Goal: Information Seeking & Learning: Learn about a topic

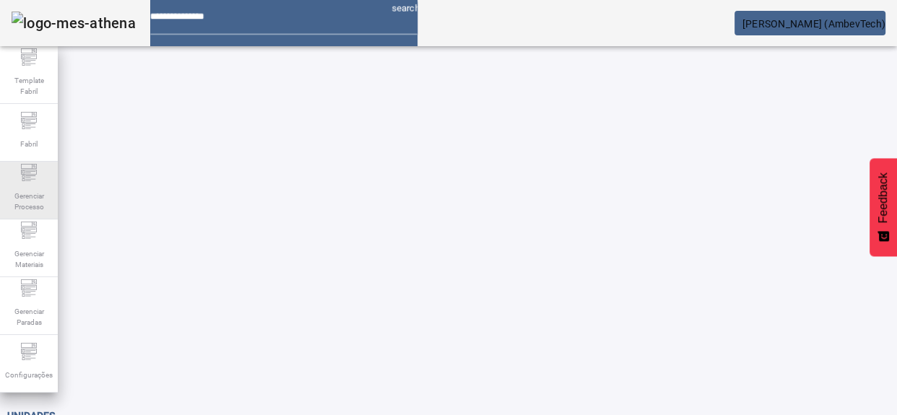
click at [37, 191] on span "Gerenciar Processo" at bounding box center [28, 201] width 43 height 30
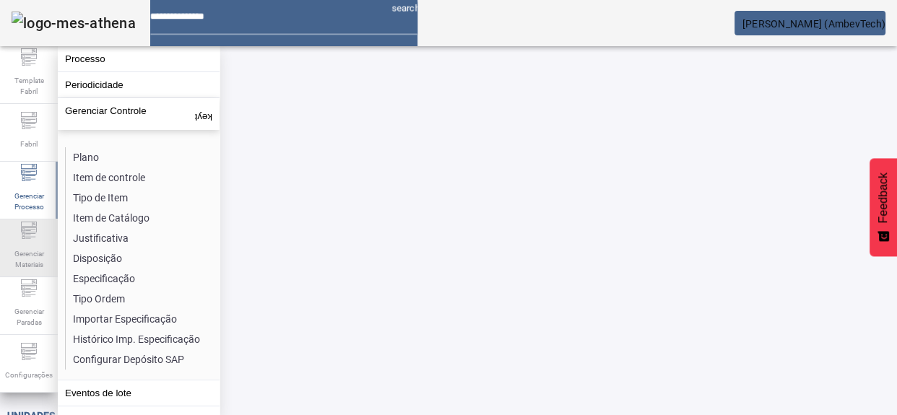
click at [35, 256] on span "Gerenciar Materiais" at bounding box center [28, 259] width 43 height 30
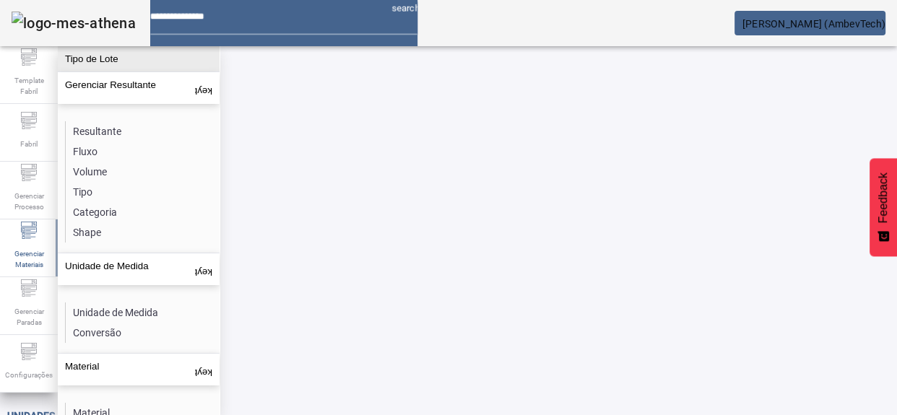
click at [113, 63] on button "Tipo de Lote" at bounding box center [139, 58] width 162 height 25
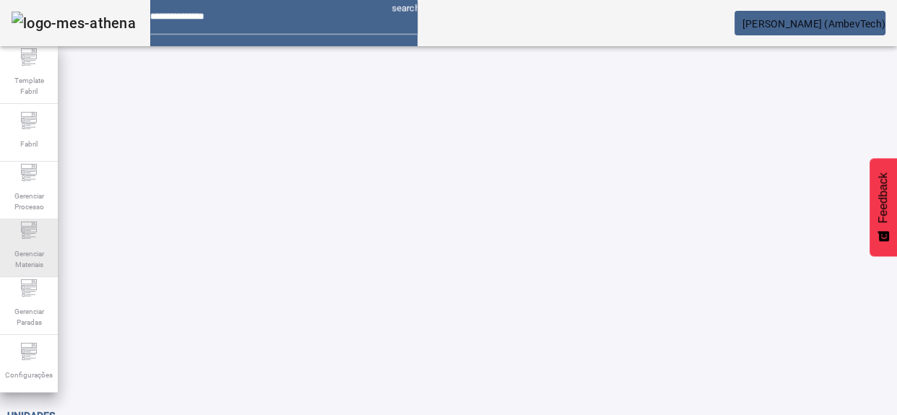
click at [30, 239] on icon at bounding box center [28, 230] width 17 height 17
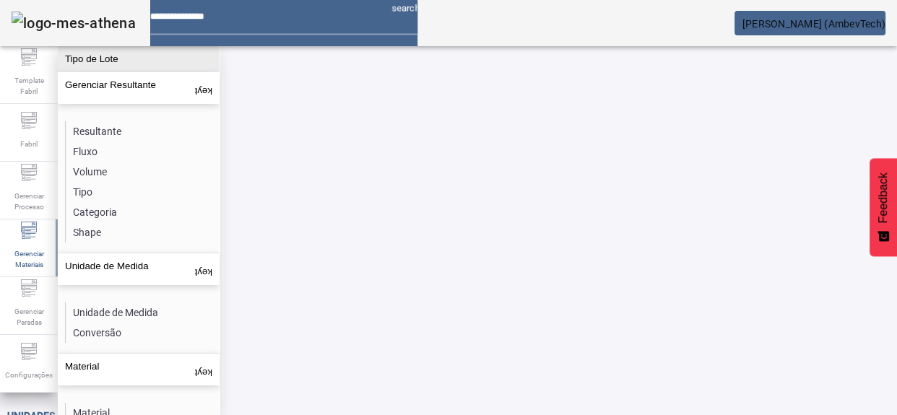
click at [110, 63] on button "Tipo de Lote" at bounding box center [139, 58] width 162 height 25
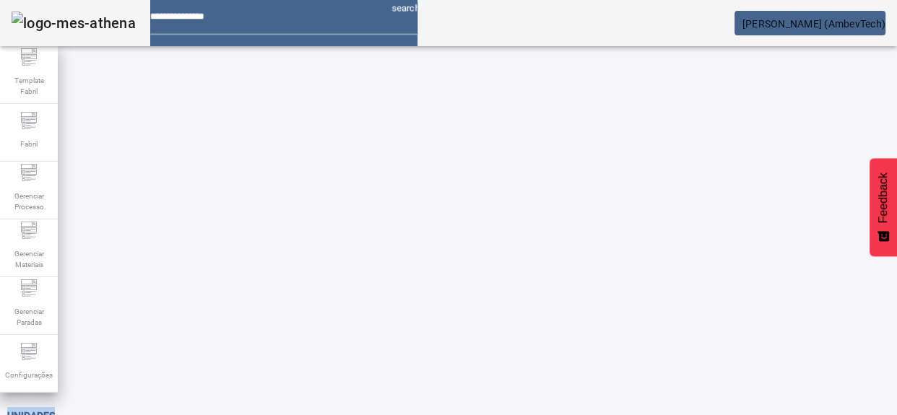
click at [110, 408] on div "Unidades" at bounding box center [419, 416] width 825 height 17
click at [20, 85] on span "Template Fabril" at bounding box center [28, 86] width 43 height 30
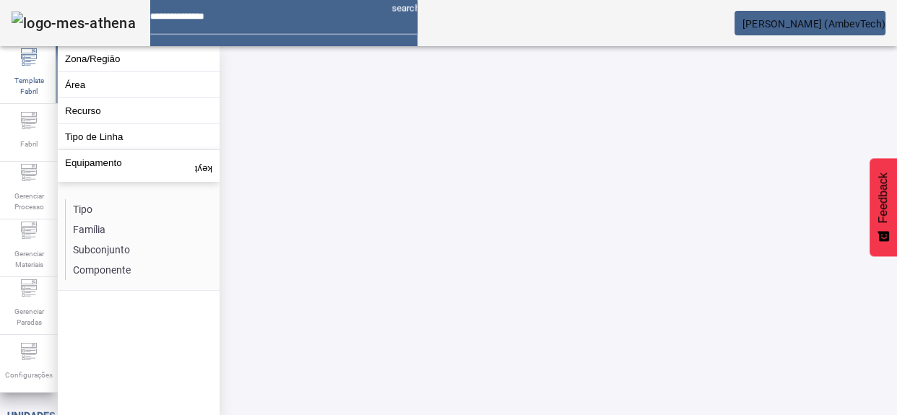
click at [363, 408] on div "Unidades" at bounding box center [419, 416] width 825 height 17
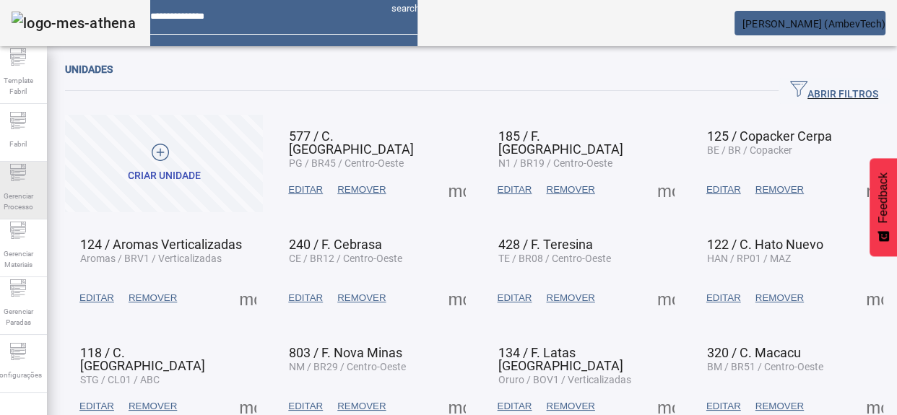
click at [21, 201] on span "Gerenciar Processo" at bounding box center [17, 201] width 43 height 30
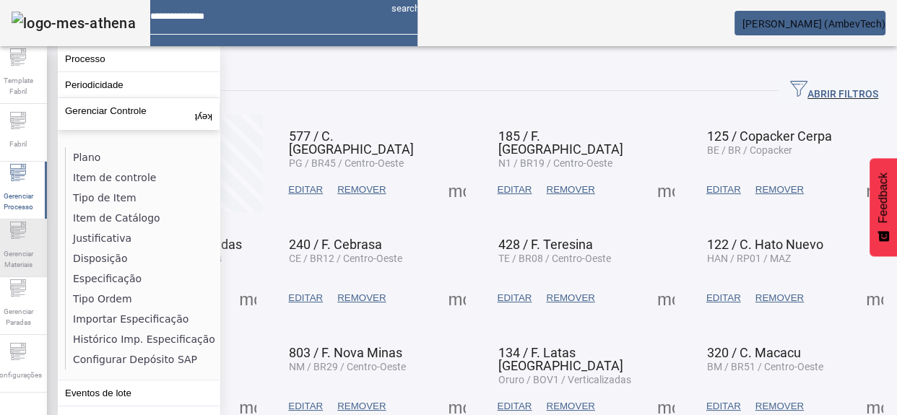
click at [23, 234] on icon at bounding box center [19, 233] width 10 height 1
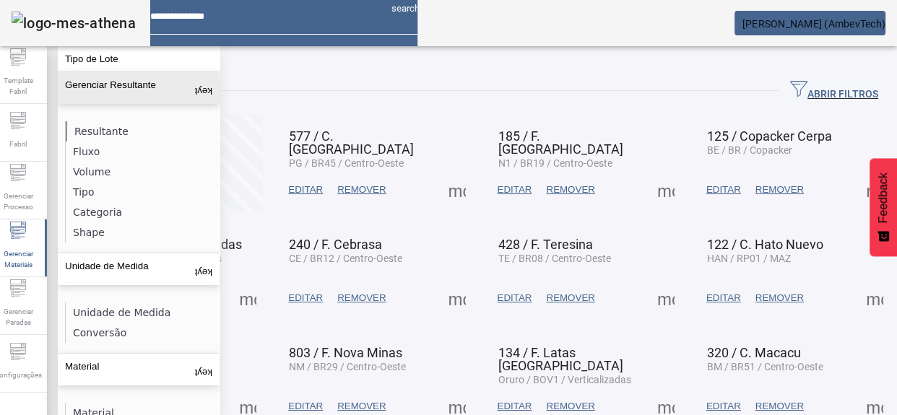
click at [103, 121] on li "Resultante" at bounding box center [142, 131] width 153 height 20
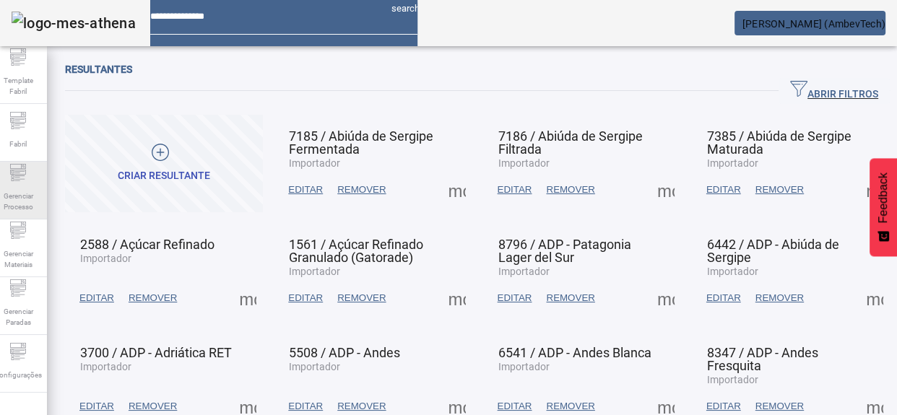
click at [40, 196] on span "Gerenciar Processo" at bounding box center [17, 201] width 43 height 30
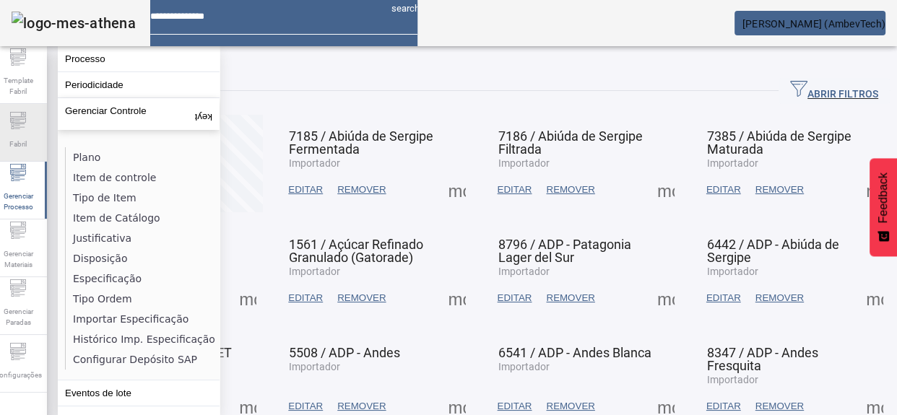
click at [39, 118] on div "Fabril" at bounding box center [18, 133] width 58 height 58
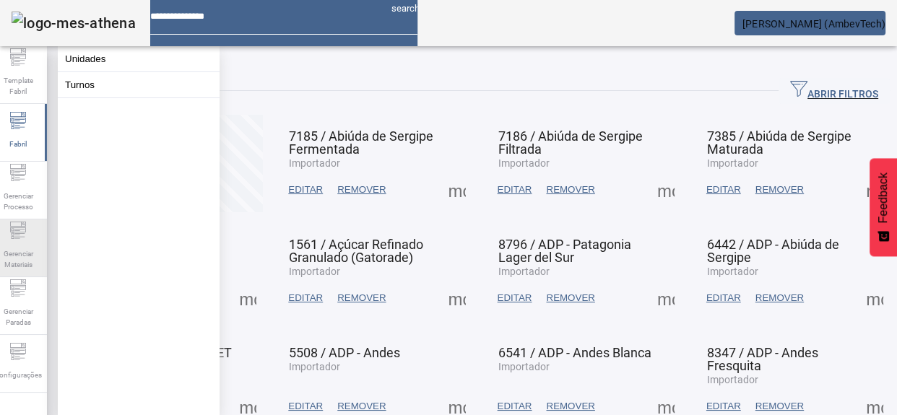
click at [14, 244] on span "Gerenciar Materiais" at bounding box center [17, 259] width 43 height 30
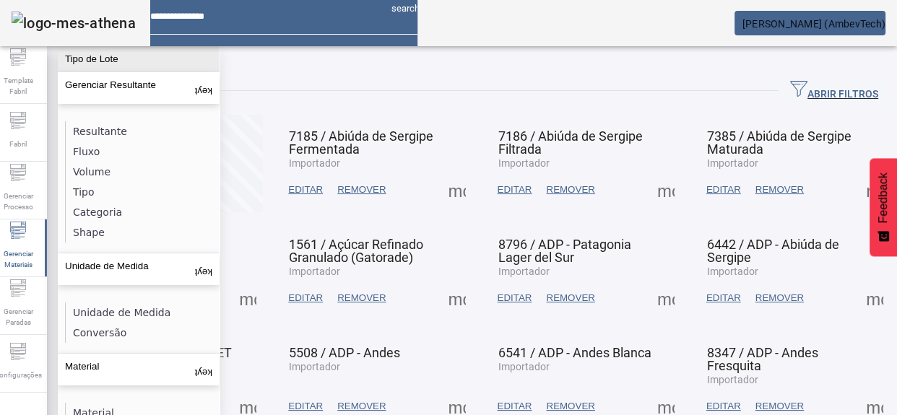
click at [113, 67] on button "Tipo de Lote" at bounding box center [139, 58] width 162 height 25
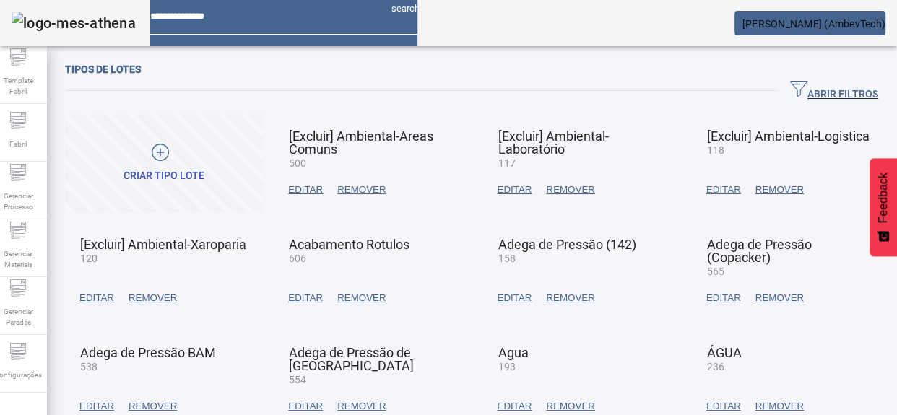
click at [303, 295] on span "EDITAR" at bounding box center [305, 298] width 35 height 14
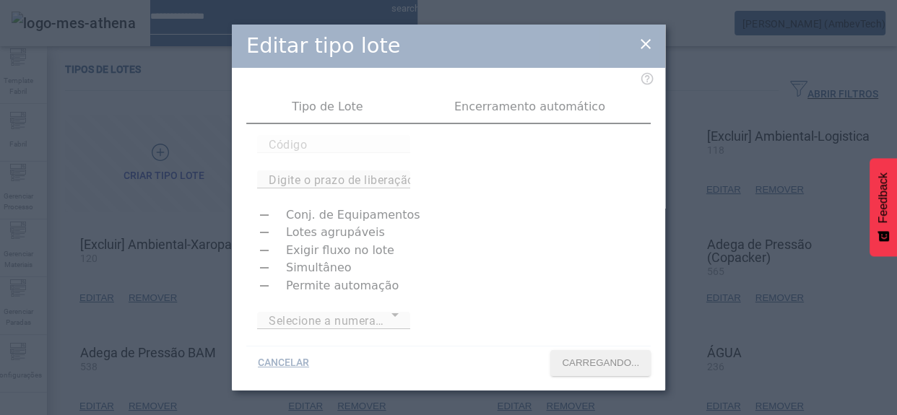
type input "***"
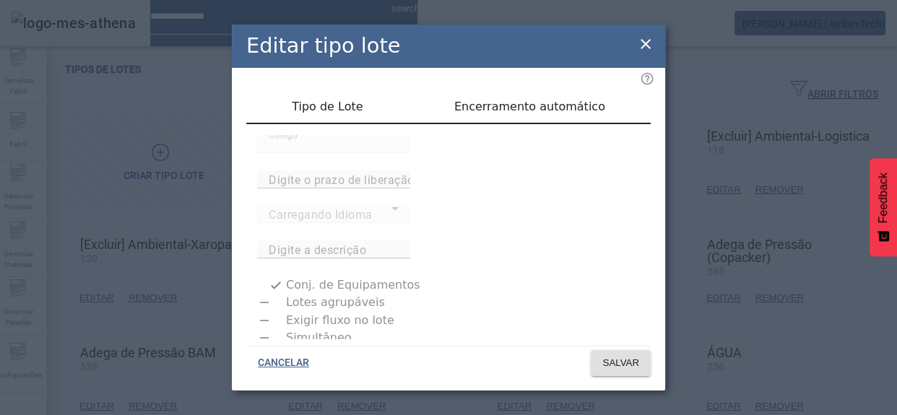
type input "**********"
click at [650, 42] on icon at bounding box center [645, 43] width 17 height 17
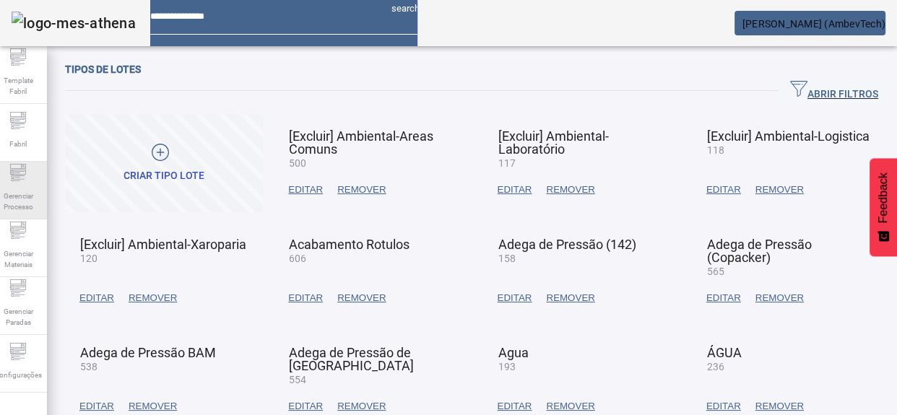
drag, startPoint x: 43, startPoint y: 228, endPoint x: 44, endPoint y: 207, distance: 21.7
click at [43, 229] on div "Gerenciar Materiais" at bounding box center [18, 249] width 58 height 58
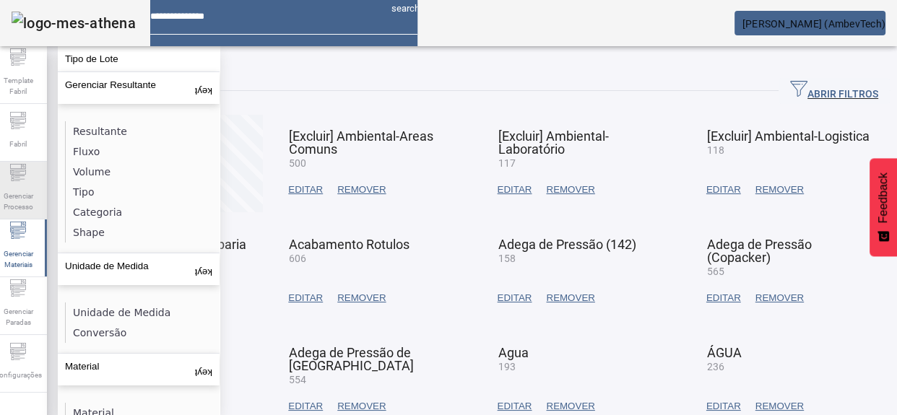
click at [39, 194] on span "Gerenciar Processo" at bounding box center [17, 201] width 43 height 30
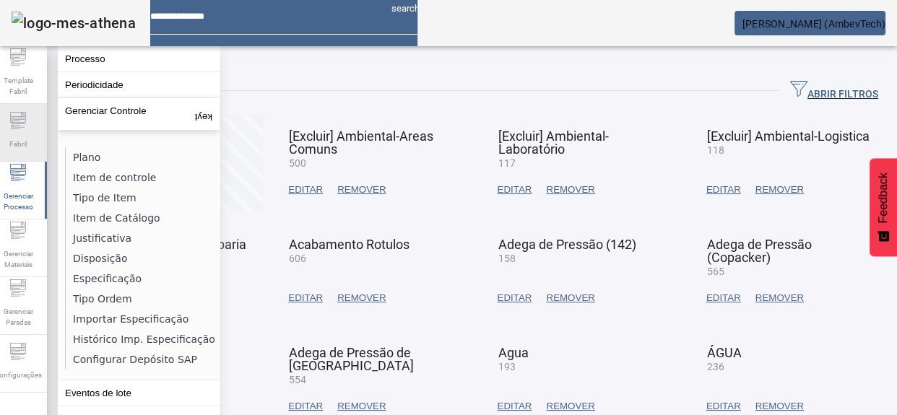
click at [31, 141] on span "Fabril" at bounding box center [18, 144] width 26 height 20
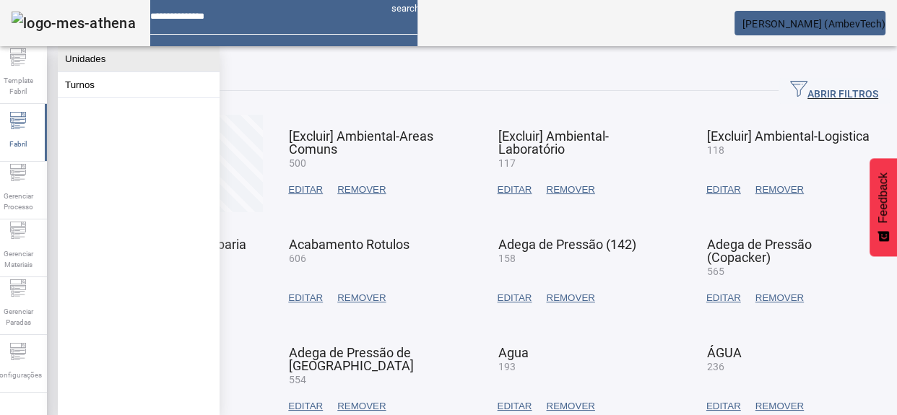
click at [95, 61] on button "Unidades" at bounding box center [139, 58] width 162 height 25
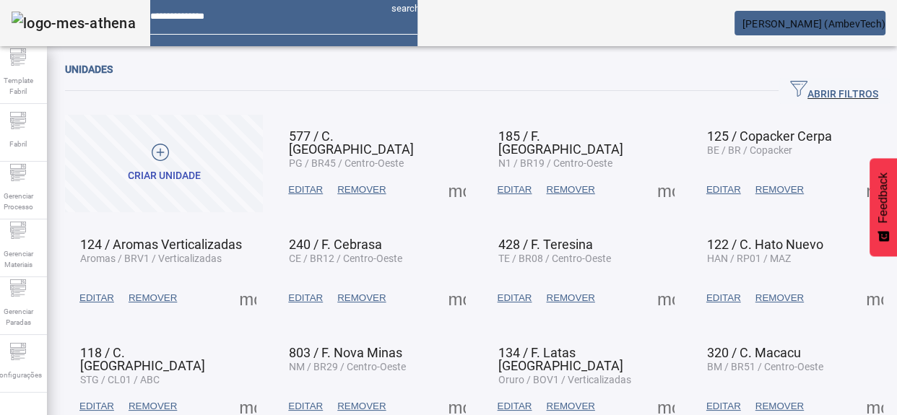
click at [454, 189] on span at bounding box center [457, 190] width 35 height 35
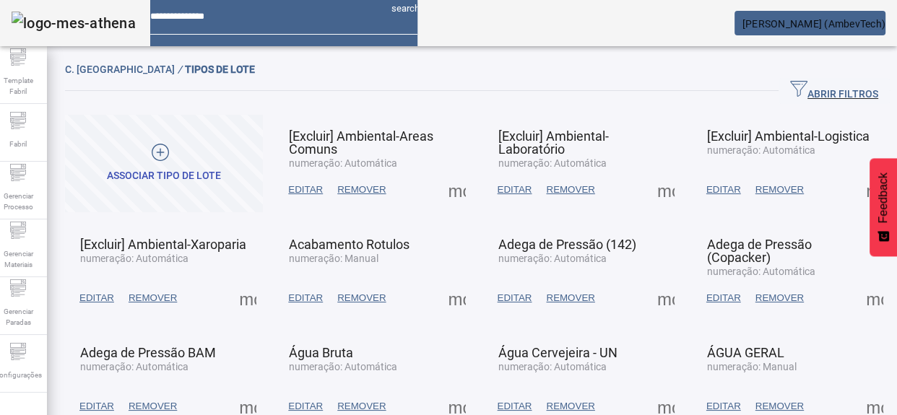
click at [442, 308] on span at bounding box center [457, 298] width 35 height 35
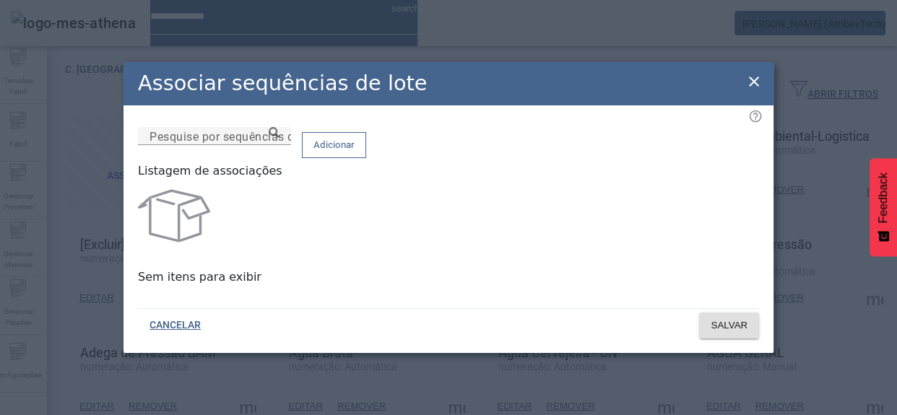
click at [355, 147] on span "Adicionar" at bounding box center [334, 145] width 41 height 14
click at [754, 74] on icon at bounding box center [754, 81] width 17 height 17
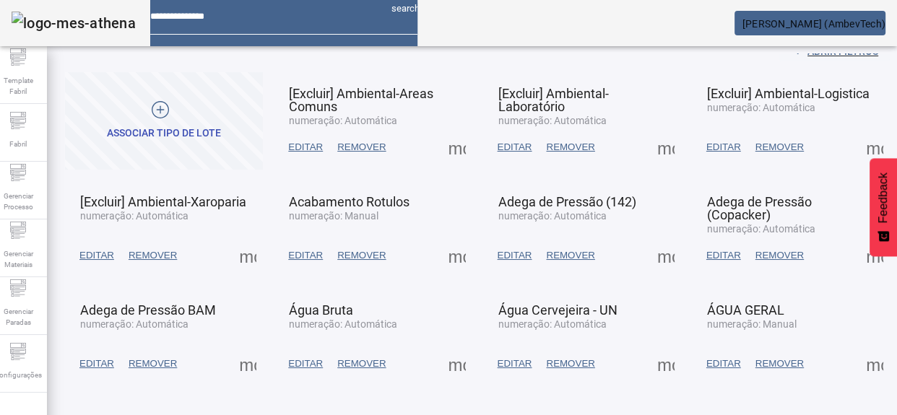
scroll to position [65, 0]
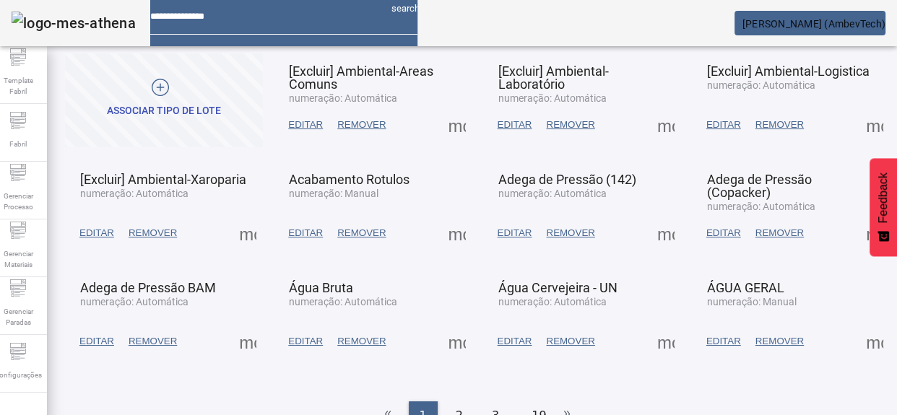
click at [649, 223] on span at bounding box center [666, 233] width 35 height 35
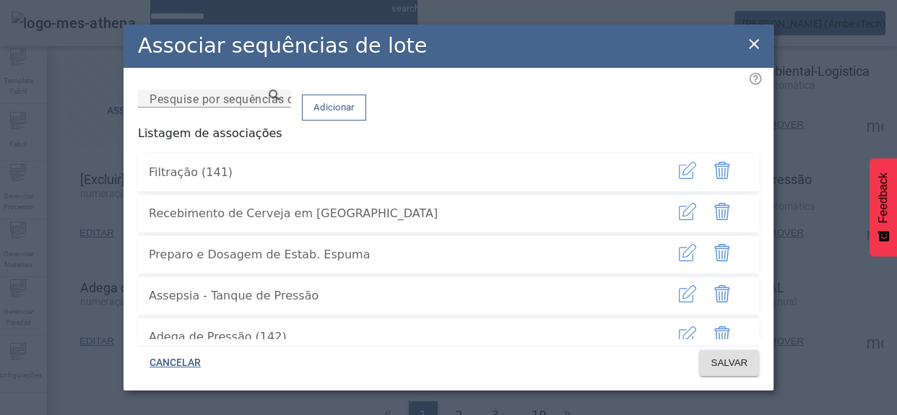
click at [670, 180] on span "button" at bounding box center [687, 172] width 35 height 35
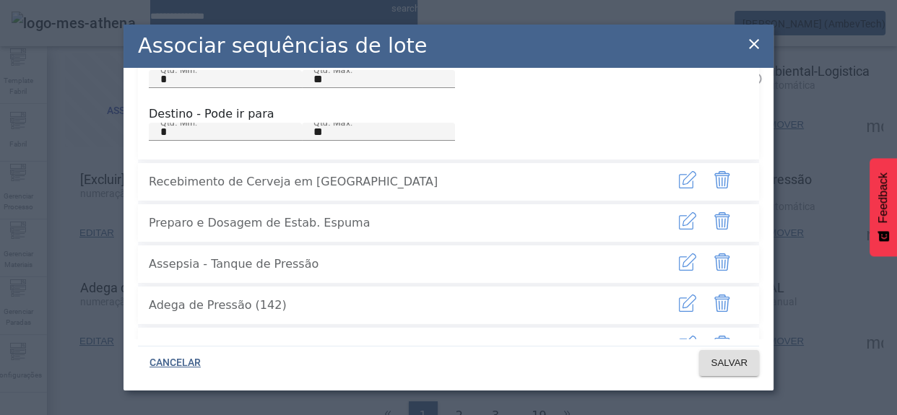
scroll to position [240, 0]
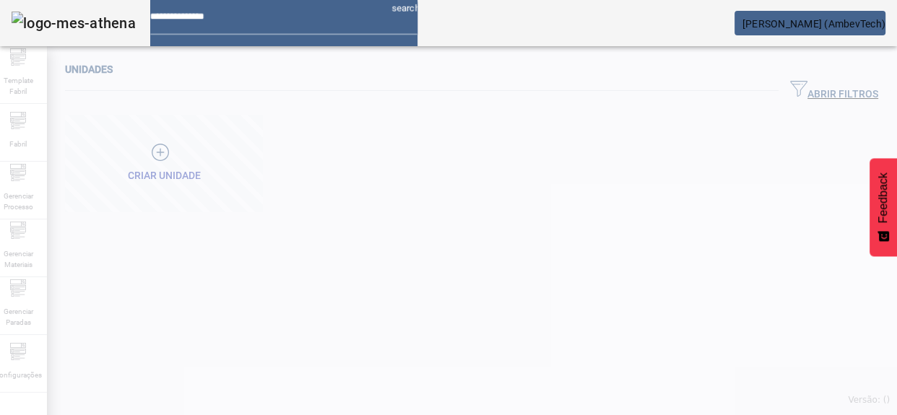
click at [41, 194] on div at bounding box center [448, 207] width 897 height 415
click at [25, 259] on div at bounding box center [448, 207] width 897 height 415
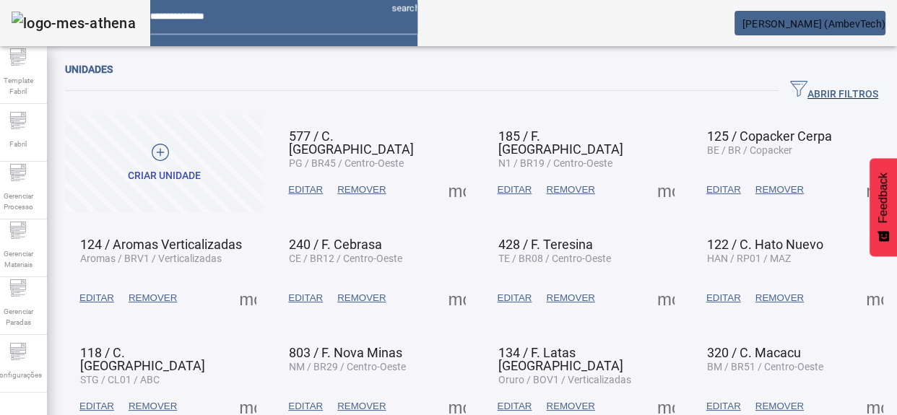
click at [25, 259] on span "Gerenciar Materiais" at bounding box center [17, 259] width 43 height 30
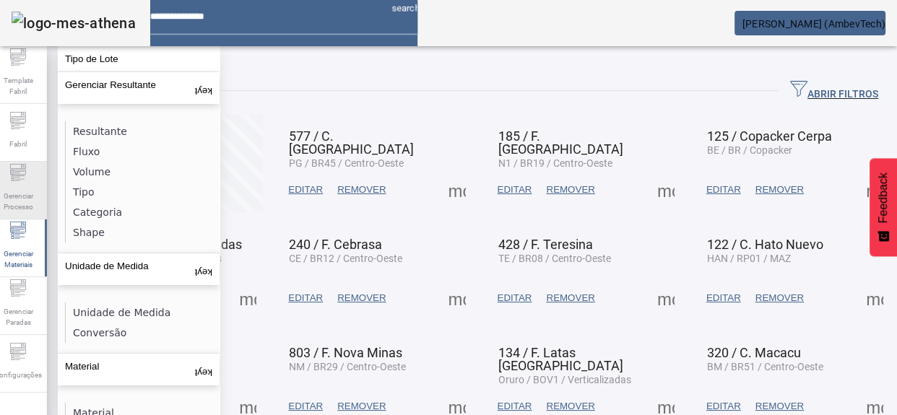
click at [35, 180] on div "Gerenciar Processo" at bounding box center [18, 191] width 58 height 58
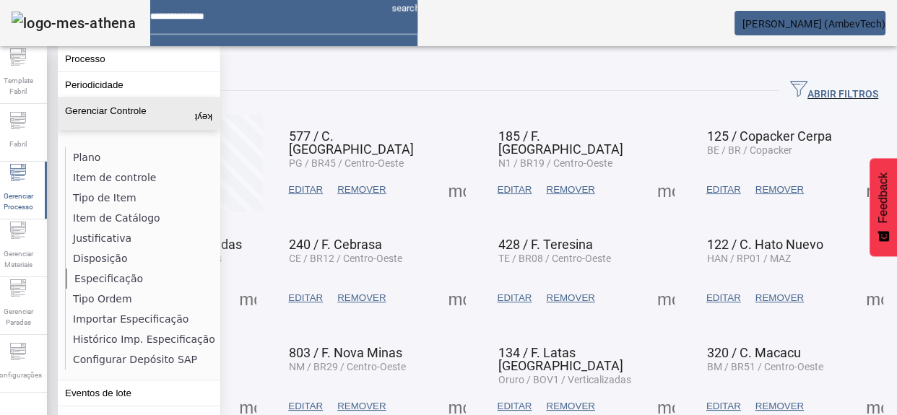
click at [97, 273] on li "Especificação" at bounding box center [142, 279] width 153 height 20
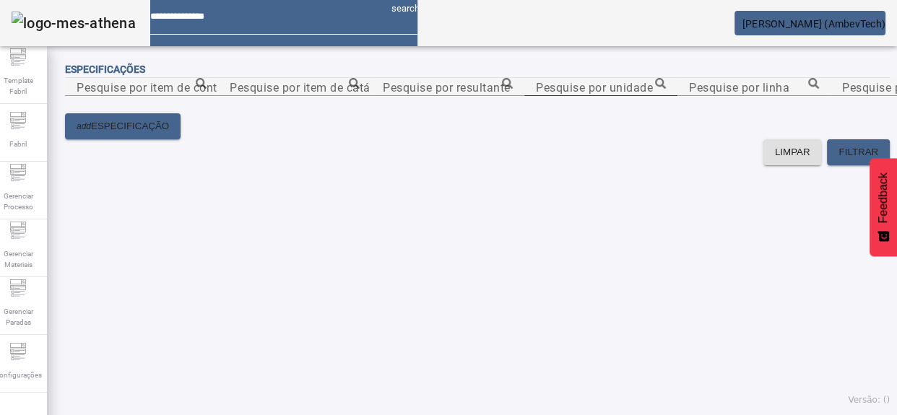
click at [581, 94] on mat-label "Pesquise por unidade" at bounding box center [594, 87] width 117 height 14
click at [581, 96] on input "Pesquise por unidade" at bounding box center [601, 87] width 130 height 17
click at [666, 89] on icon at bounding box center [660, 83] width 11 height 11
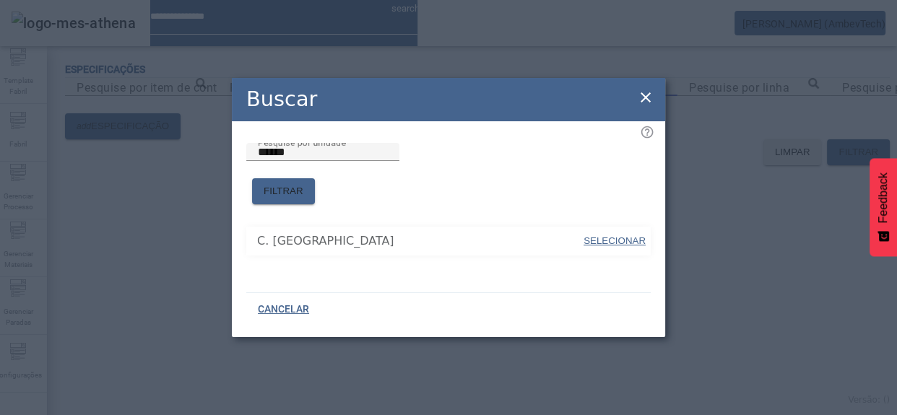
click at [600, 234] on span "SELECIONAR" at bounding box center [615, 241] width 62 height 14
type input "*********"
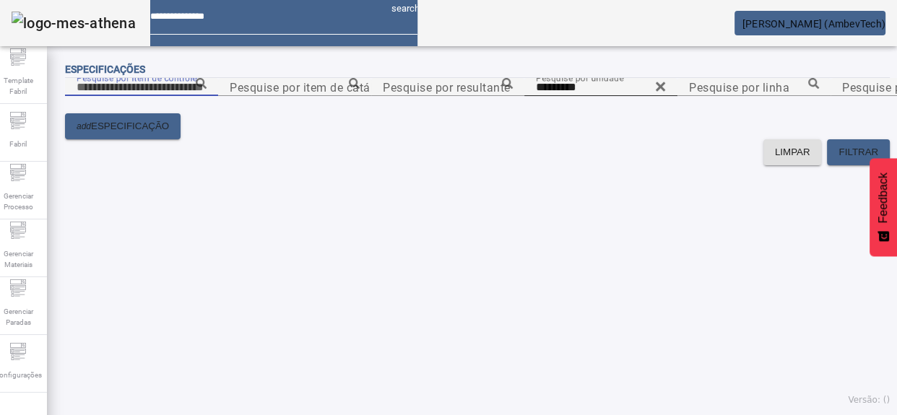
click at [207, 96] on input "Pesquise por item de controle" at bounding box center [142, 87] width 130 height 17
click at [207, 89] on icon at bounding box center [201, 83] width 11 height 11
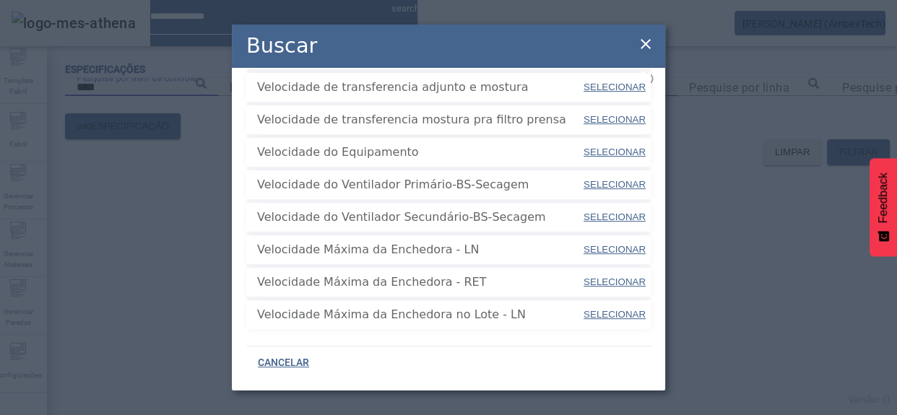
scroll to position [532, 0]
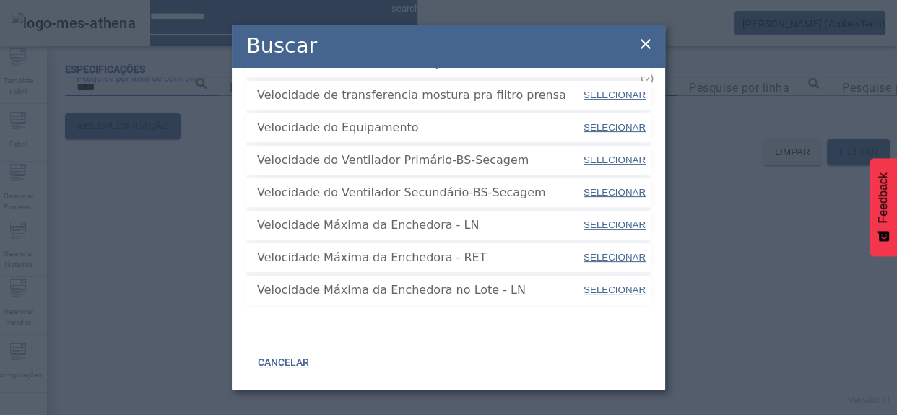
click at [453, 326] on div "Pesquise por item de controle **** FILTRAR Espessura do cotovelo da cápsula - C…" at bounding box center [449, 203] width 434 height 271
click at [454, 342] on div "2" at bounding box center [466, 356] width 29 height 29
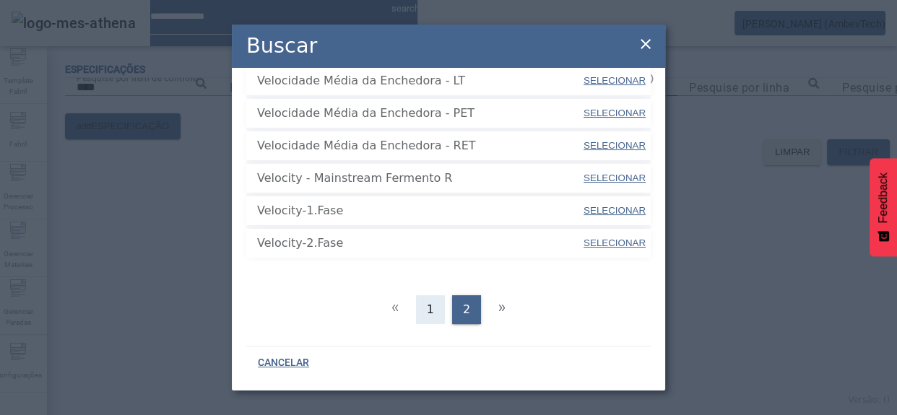
scroll to position [175, 0]
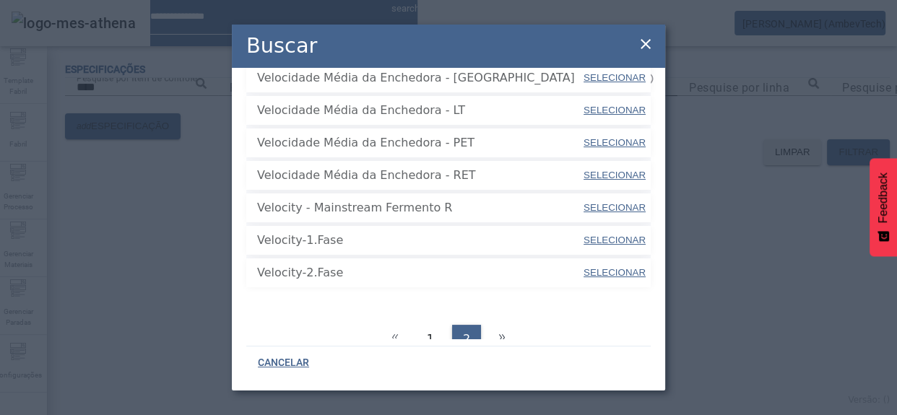
click at [592, 267] on span "SELECIONAR" at bounding box center [615, 272] width 62 height 11
type input "**********"
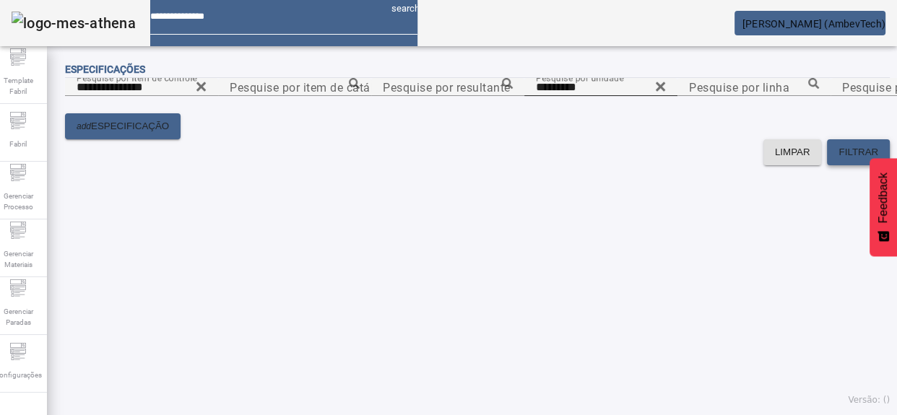
click at [866, 170] on span at bounding box center [858, 152] width 63 height 35
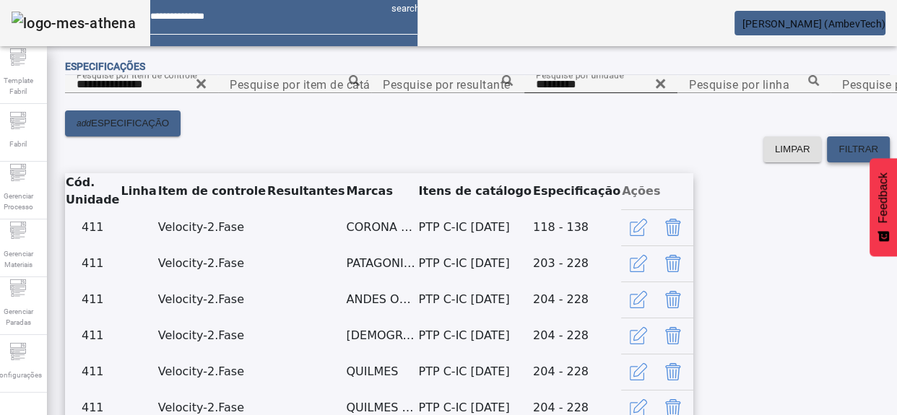
scroll to position [0, 0]
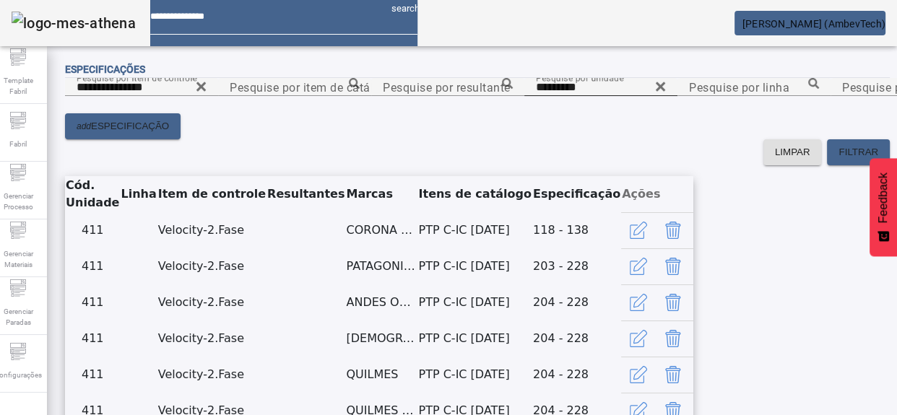
click at [666, 95] on icon at bounding box center [660, 86] width 11 height 17
click at [839, 160] on span "FILTRAR" at bounding box center [859, 152] width 40 height 14
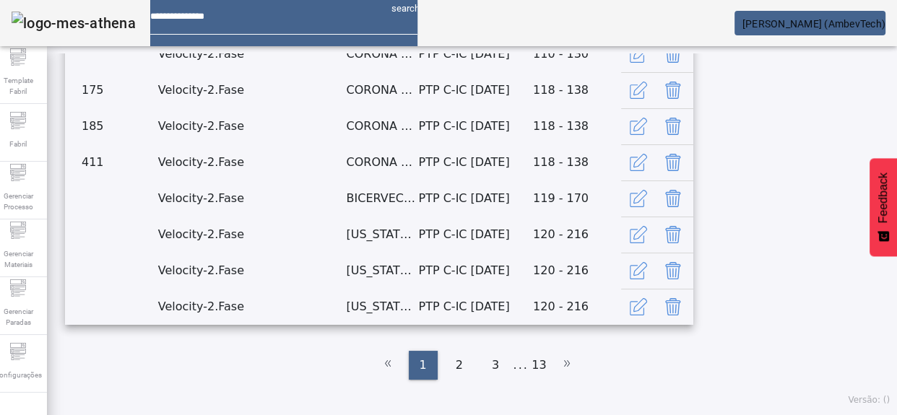
scroll to position [233, 0]
click at [465, 368] on div "2" at bounding box center [459, 365] width 29 height 29
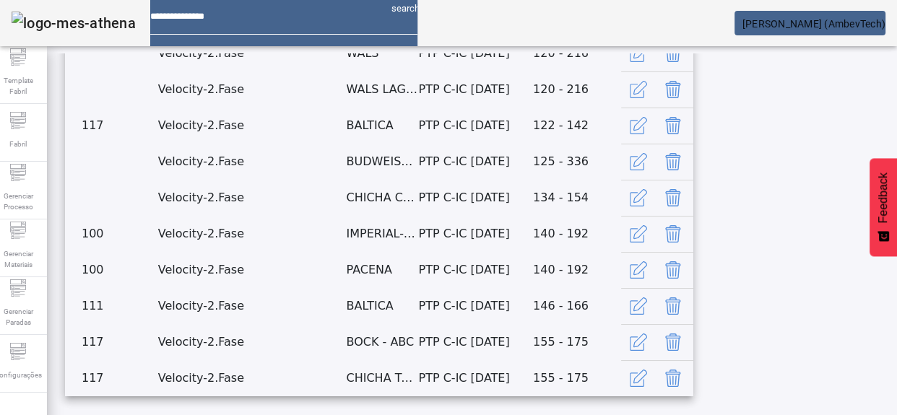
scroll to position [0, 0]
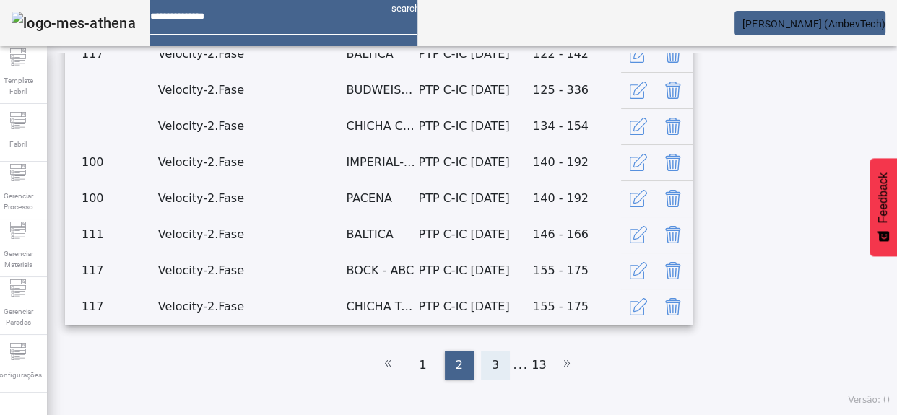
click at [484, 367] on div "3" at bounding box center [495, 365] width 29 height 29
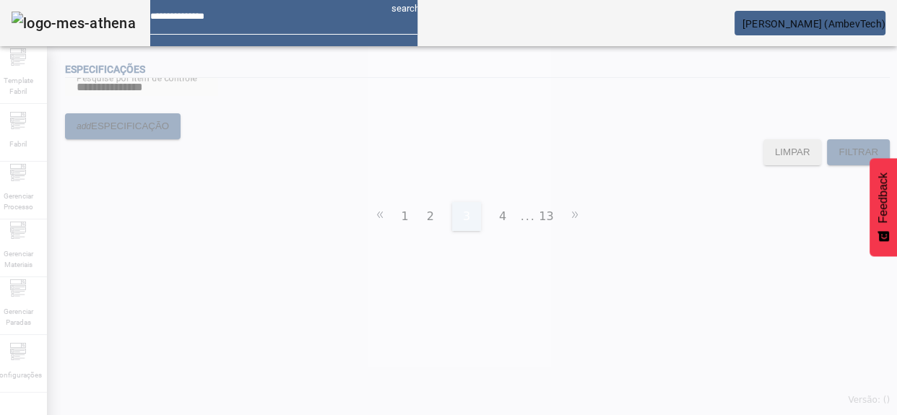
scroll to position [27, 0]
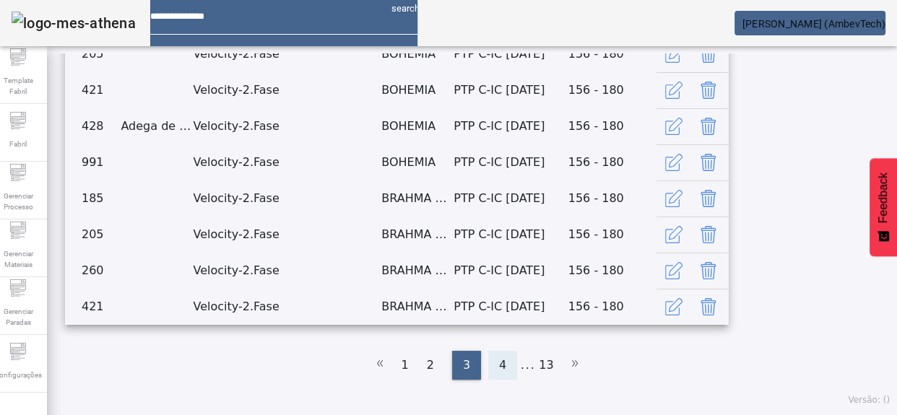
click at [500, 358] on div "4" at bounding box center [502, 365] width 29 height 29
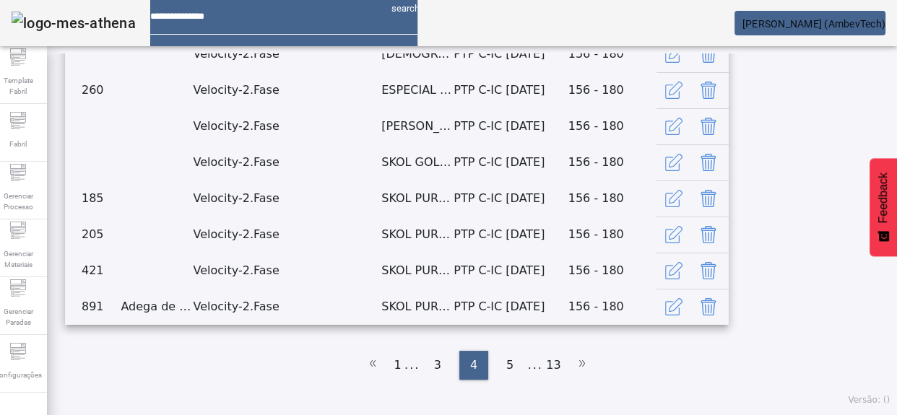
click at [322, 226] on table "Cód. Unidade Linha Item de controle Resultantes Marcas Itens de catálogo Especi…" at bounding box center [397, 109] width 664 height 434
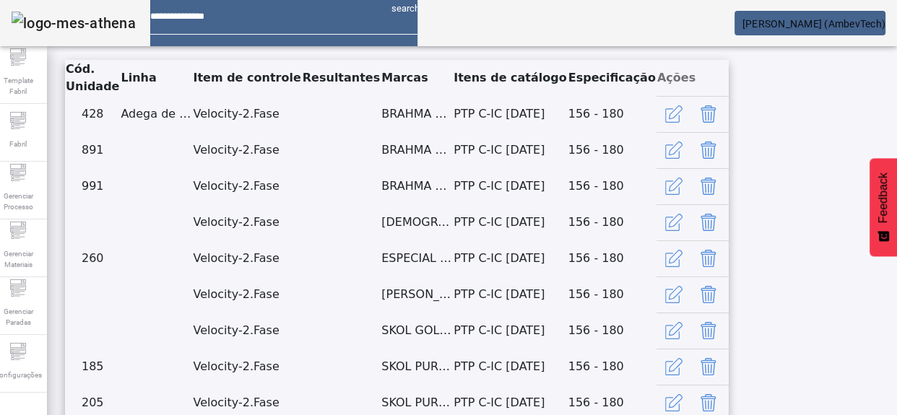
scroll to position [102, 0]
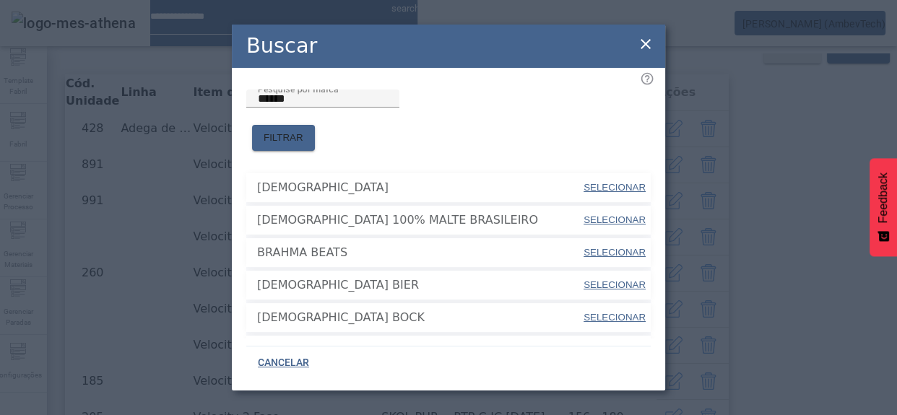
scroll to position [65, 0]
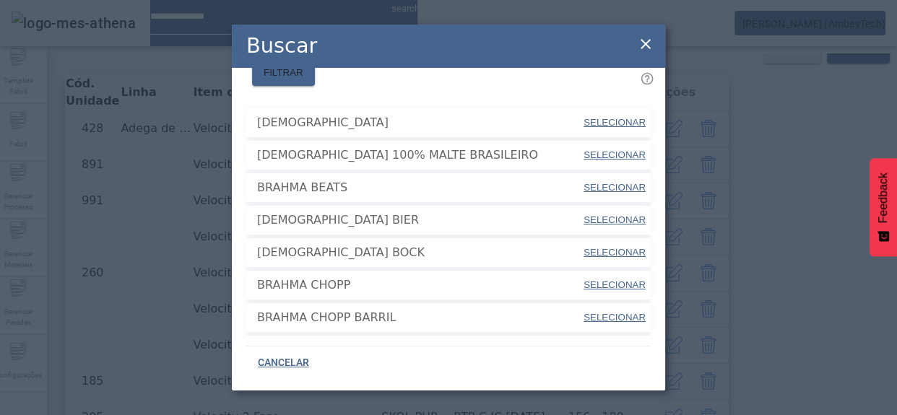
click at [522, 249] on li "BRAHMA BOCK SELECIONAR" at bounding box center [448, 252] width 405 height 29
click at [613, 280] on span "SELECIONAR" at bounding box center [615, 285] width 62 height 11
type input "**********"
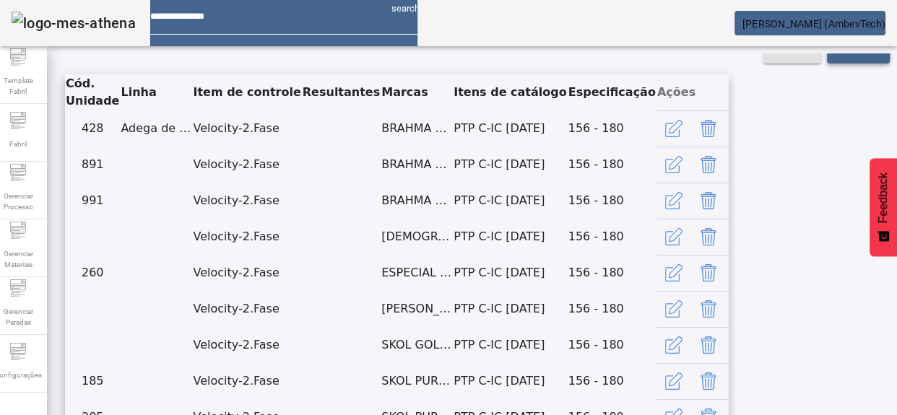
click at [831, 68] on span at bounding box center [858, 50] width 63 height 35
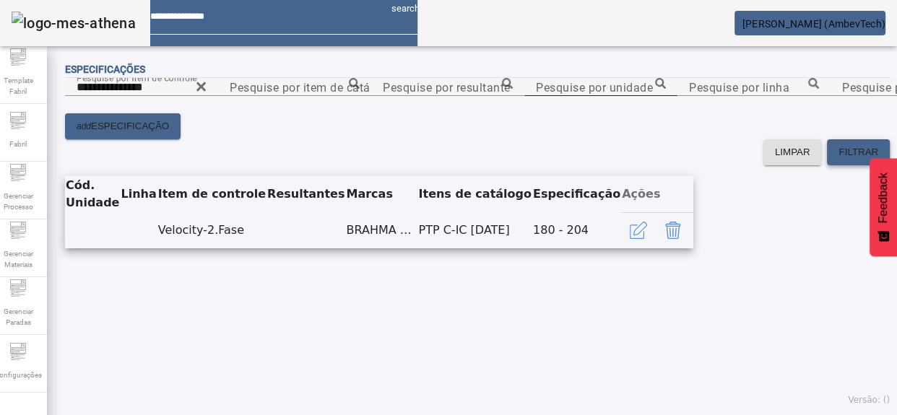
scroll to position [116, 0]
drag, startPoint x: 846, startPoint y: 109, endPoint x: 838, endPoint y: 109, distance: 7.9
click at [846, 96] on div "Pesquise por família de equipamento" at bounding box center [907, 87] width 130 height 18
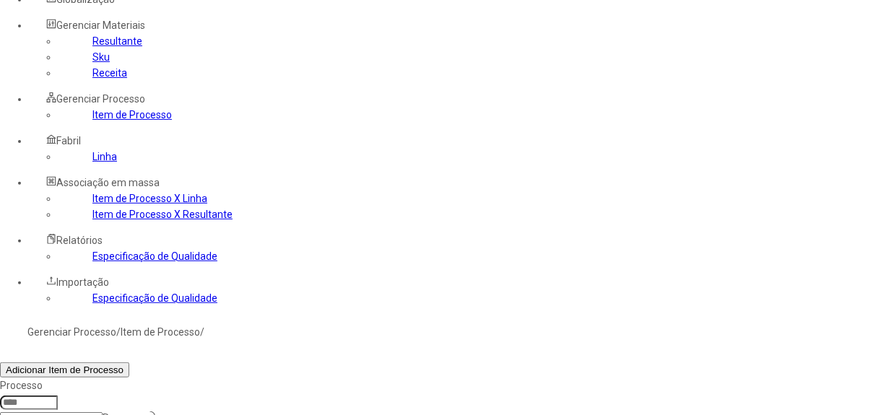
scroll to position [65, 0]
type input "*****"
